Goal: Find specific page/section: Find specific page/section

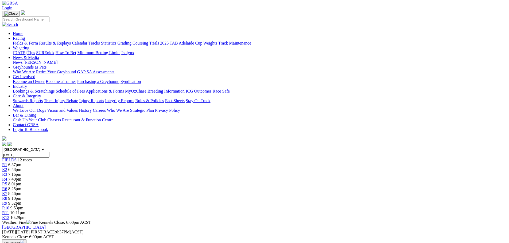
scroll to position [27, 0]
click at [45, 147] on select "[GEOGRAPHIC_DATA] [GEOGRAPHIC_DATA] [GEOGRAPHIC_DATA] [GEOGRAPHIC_DATA] [GEOGRA…" at bounding box center [23, 149] width 43 height 5
click at [7, 163] on link "R1" at bounding box center [4, 165] width 5 height 5
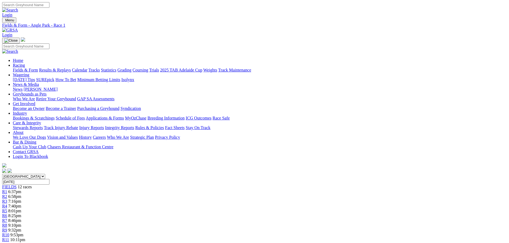
click at [7, 199] on link "R3" at bounding box center [4, 201] width 5 height 5
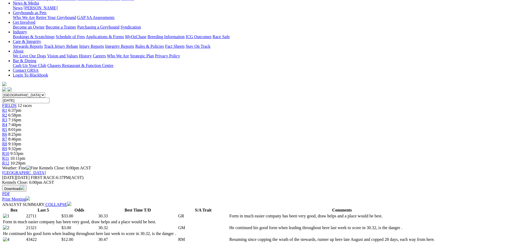
scroll to position [160, 0]
